Goal: Navigation & Orientation: Find specific page/section

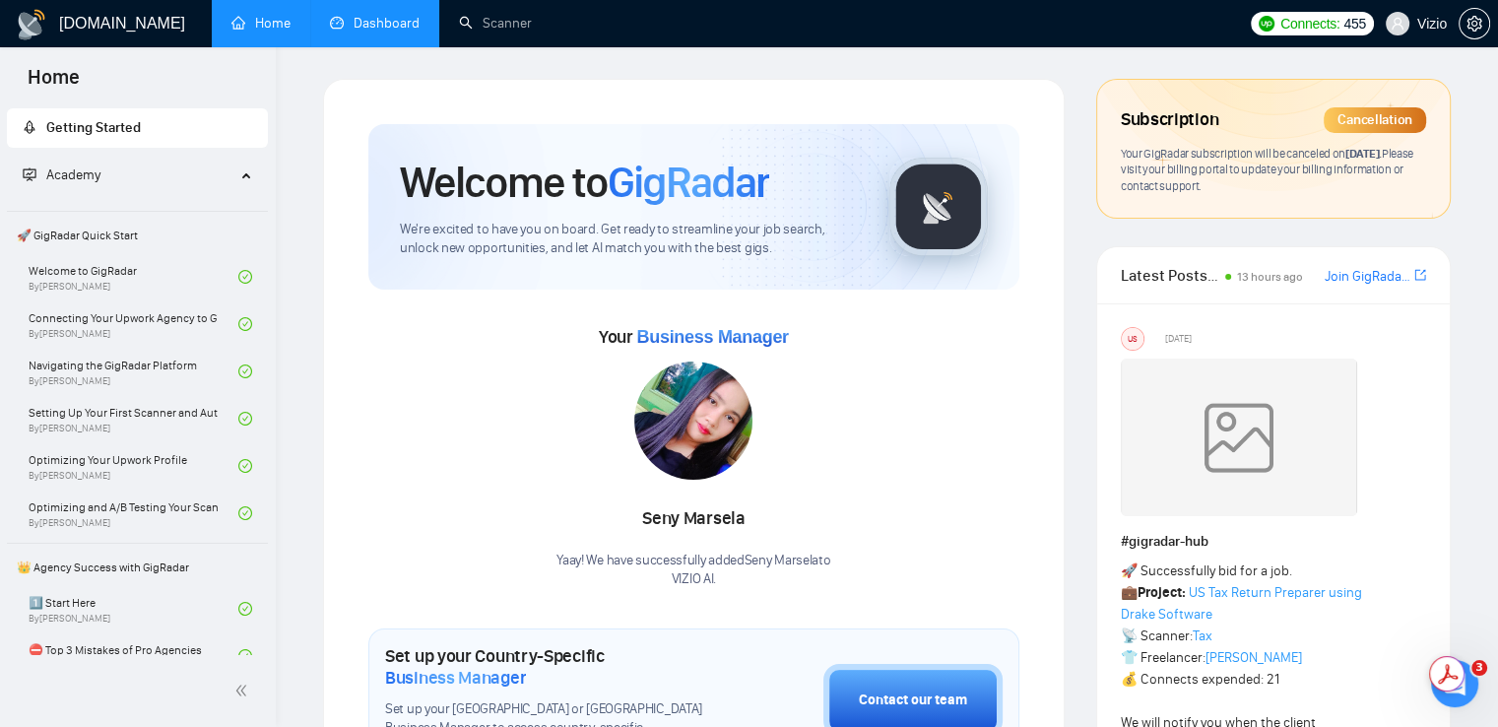
click at [390, 16] on link "Dashboard" at bounding box center [375, 23] width 90 height 17
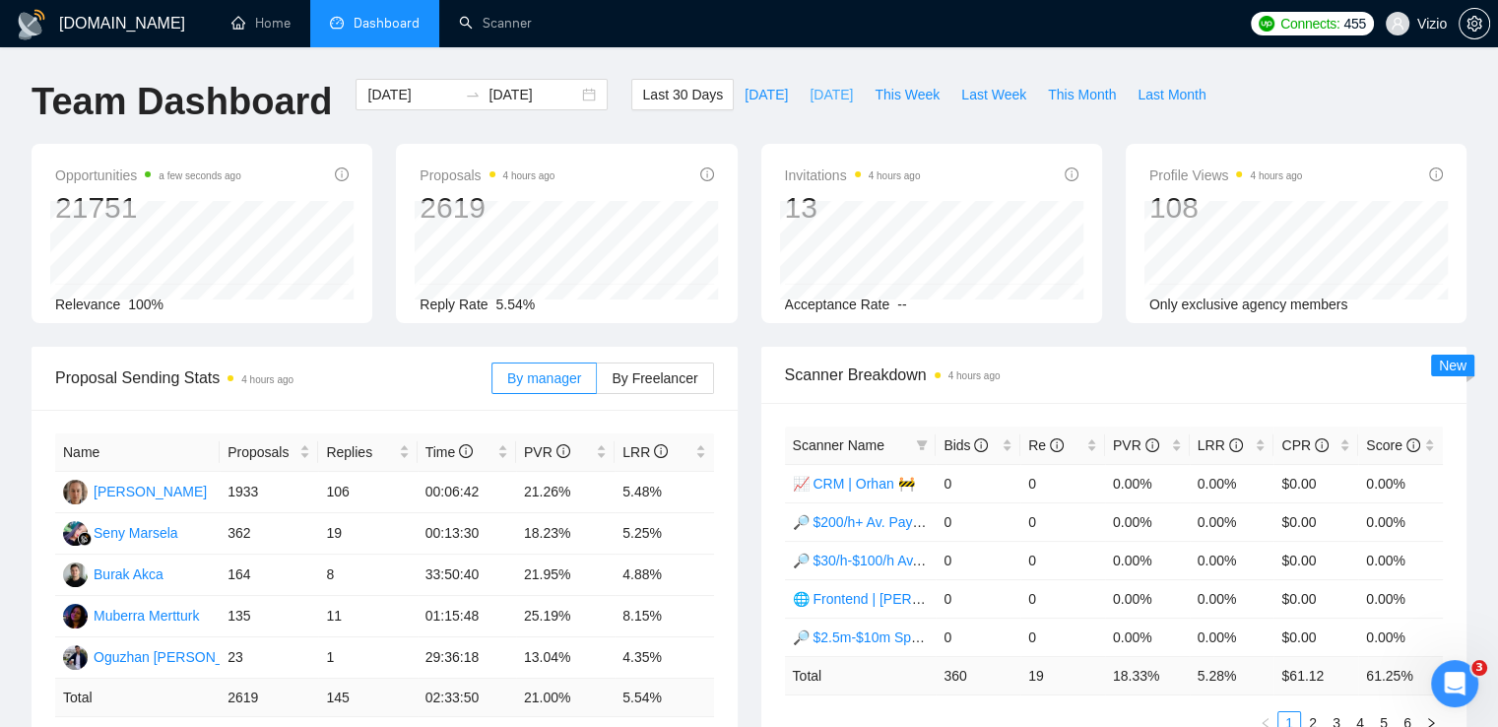
drag, startPoint x: 840, startPoint y: 572, endPoint x: 837, endPoint y: 105, distance: 466.8
